Goal: Task Accomplishment & Management: Manage account settings

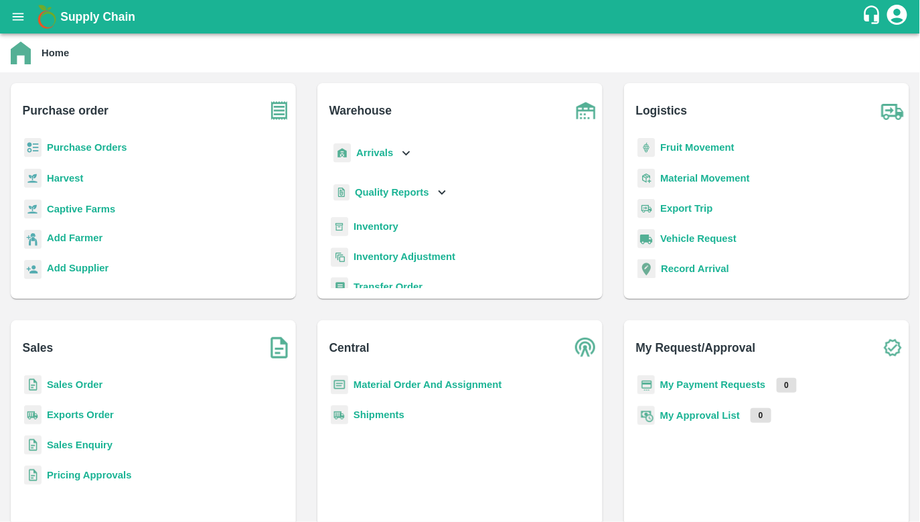
click at [58, 206] on b "Captive Farms" at bounding box center [81, 209] width 68 height 11
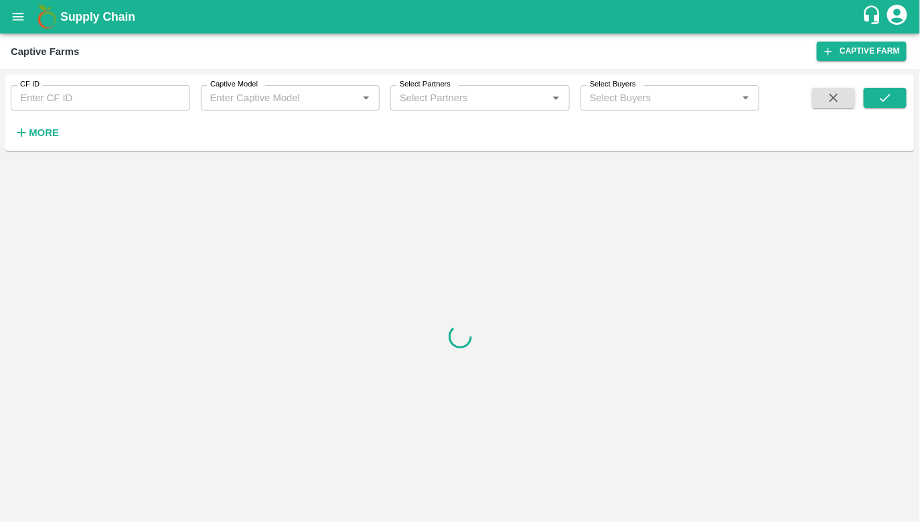
click at [56, 95] on input "CF ID" at bounding box center [100, 97] width 179 height 25
type input "89"
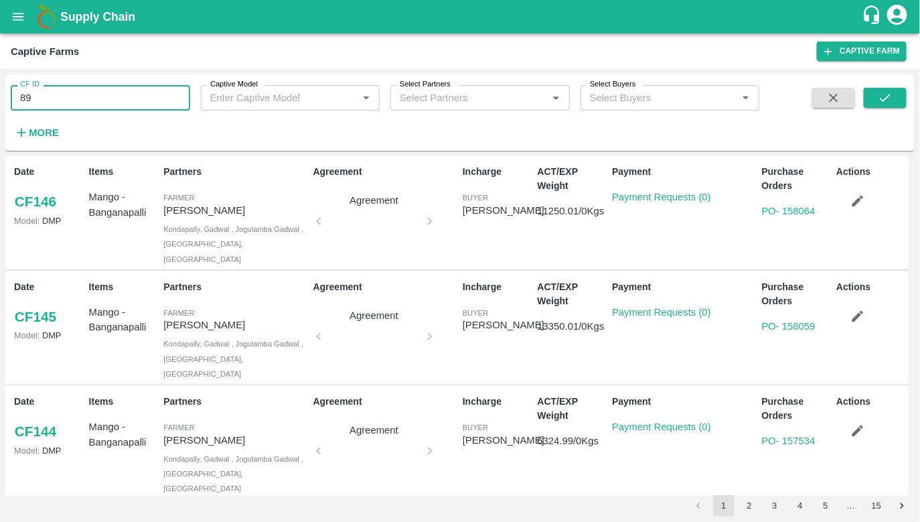
click at [850, 206] on icon "button" at bounding box center [857, 201] width 15 height 15
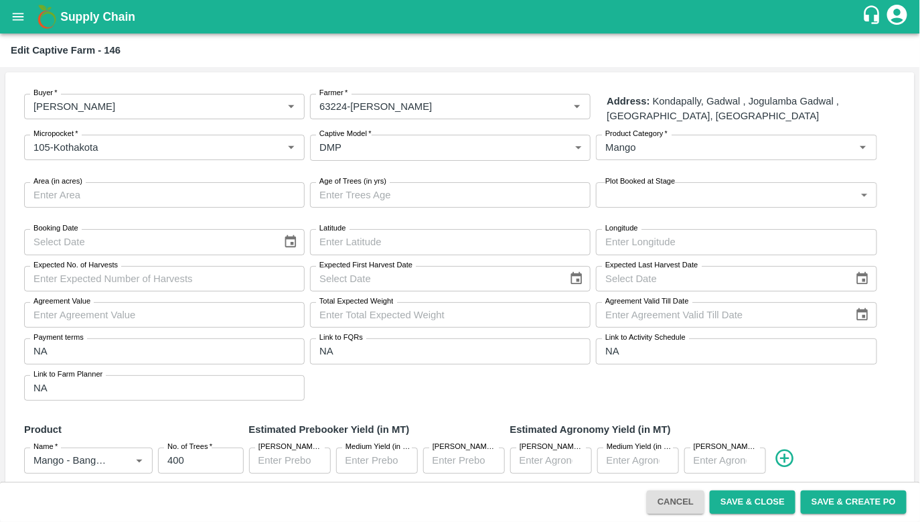
scroll to position [185, 0]
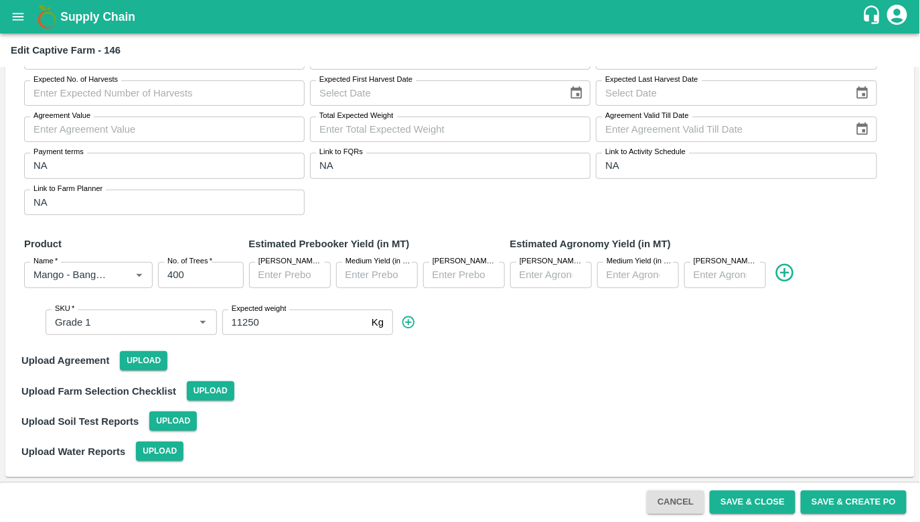
click at [269, 321] on input "11250" at bounding box center [294, 321] width 144 height 25
click at [240, 321] on input "11250" at bounding box center [294, 321] width 144 height 25
click at [262, 343] on div "SKU   * SKU   * Expected weight 11250 Kg Expected weight" at bounding box center [470, 322] width 866 height 47
click at [262, 349] on div "Upload Agreement Upload" at bounding box center [460, 361] width 888 height 30
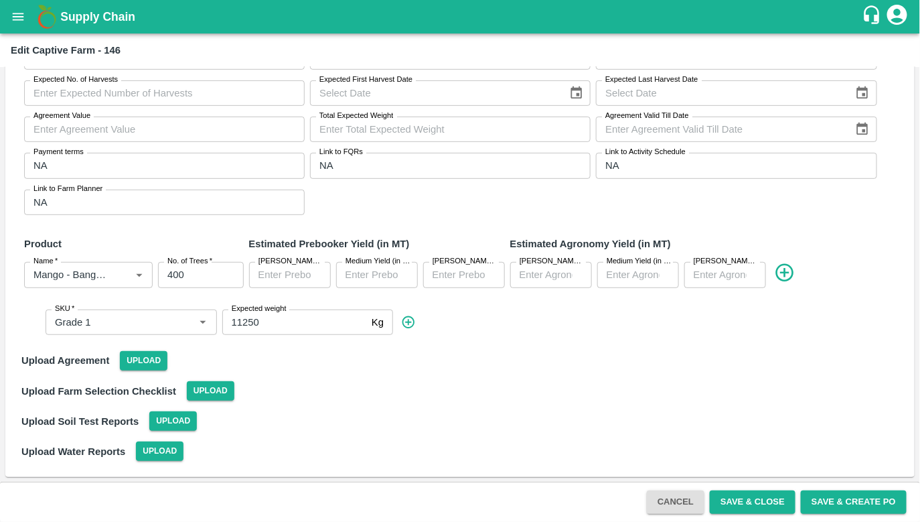
click at [675, 512] on button "Cancel" at bounding box center [676, 501] width 58 height 23
